Goal: Task Accomplishment & Management: Use online tool/utility

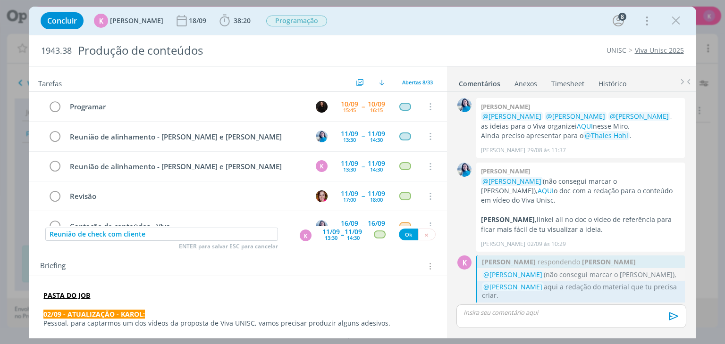
scroll to position [917, 0]
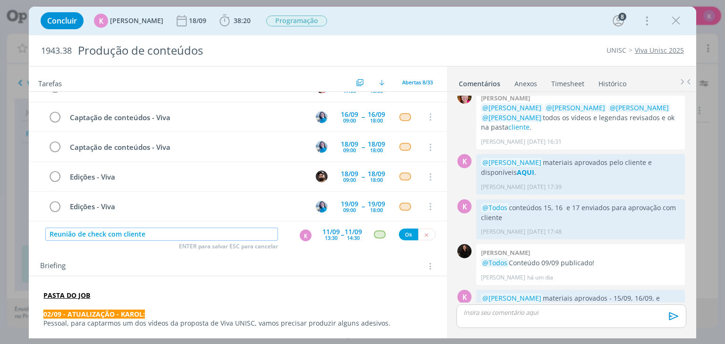
click at [234, 238] on input "Reunião de check com cliente" at bounding box center [161, 234] width 233 height 13
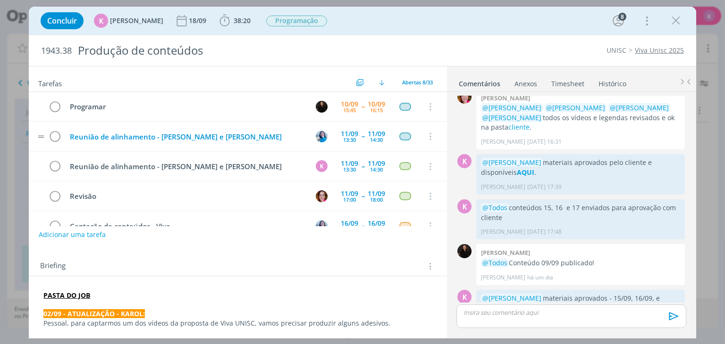
scroll to position [0, 0]
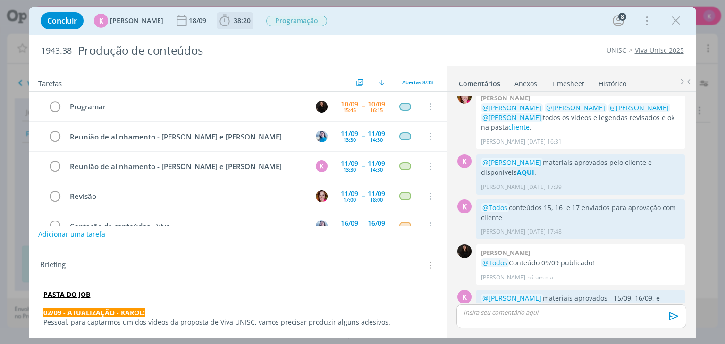
drag, startPoint x: 221, startPoint y: 23, endPoint x: 257, endPoint y: 30, distance: 36.0
click at [221, 23] on icon "dialog" at bounding box center [225, 21] width 14 height 14
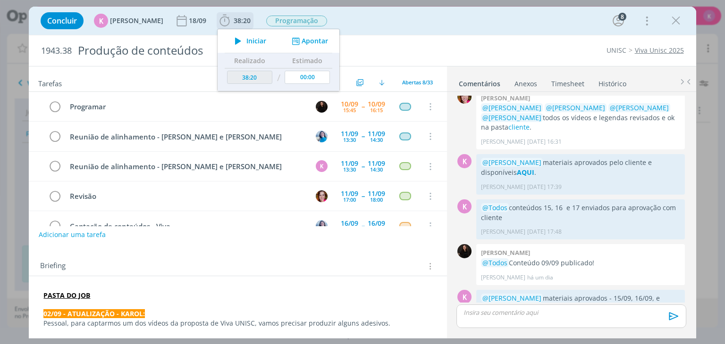
click at [302, 42] on button "Apontar" at bounding box center [308, 41] width 39 height 10
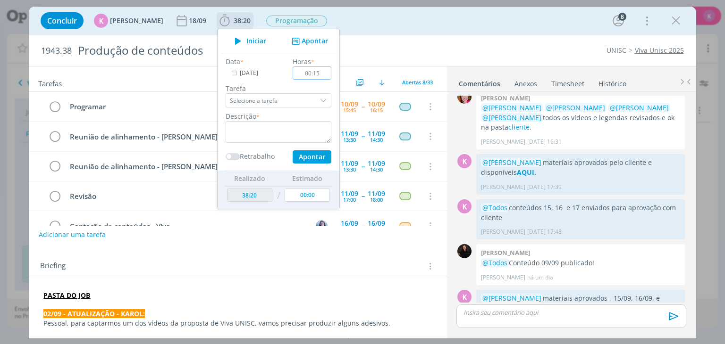
type input "00:15"
click at [302, 123] on textarea "dialog" at bounding box center [279, 132] width 106 height 22
type textarea "C"
type textarea "a"
type textarea "Alinhamentos internos + agendamento de reunião"
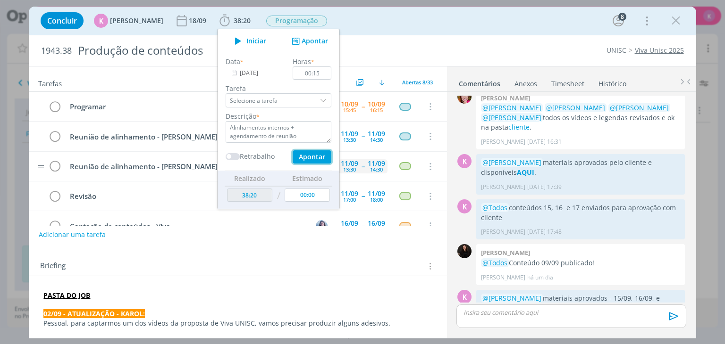
drag, startPoint x: 317, startPoint y: 158, endPoint x: 336, endPoint y: 166, distance: 20.5
click at [317, 158] on button "Apontar" at bounding box center [312, 157] width 39 height 13
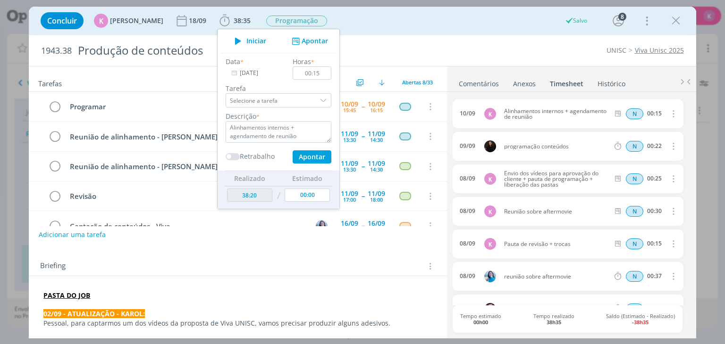
type input "00:00"
type input "38:35"
click at [477, 52] on div "UNISC Viva Unisc 2025" at bounding box center [552, 50] width 271 height 9
